Goal: Communication & Community: Answer question/provide support

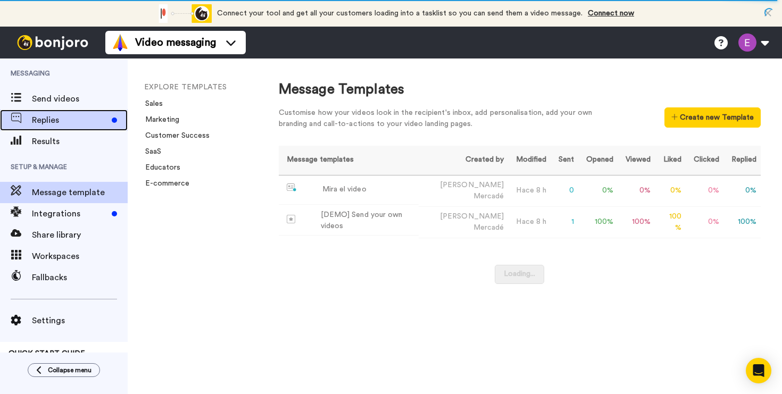
click at [84, 122] on span "Replies" at bounding box center [70, 120] width 76 height 13
click at [106, 118] on span "Replies" at bounding box center [70, 120] width 76 height 13
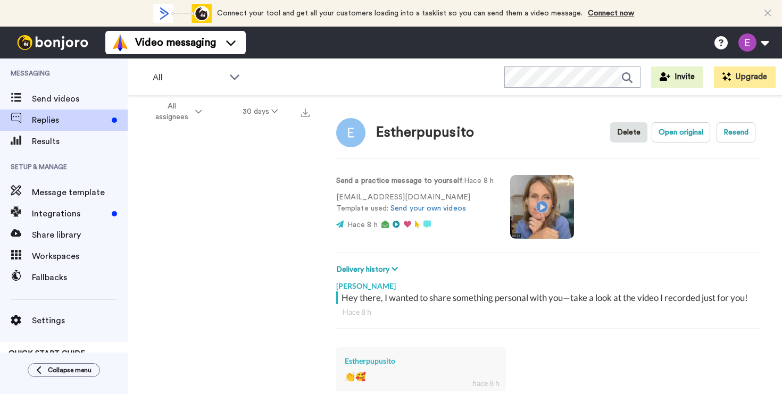
type textarea "x"
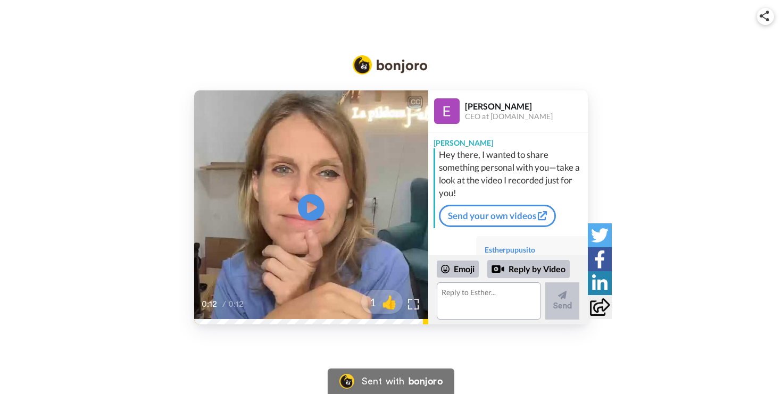
scroll to position [41, 0]
